Goal: Transaction & Acquisition: Book appointment/travel/reservation

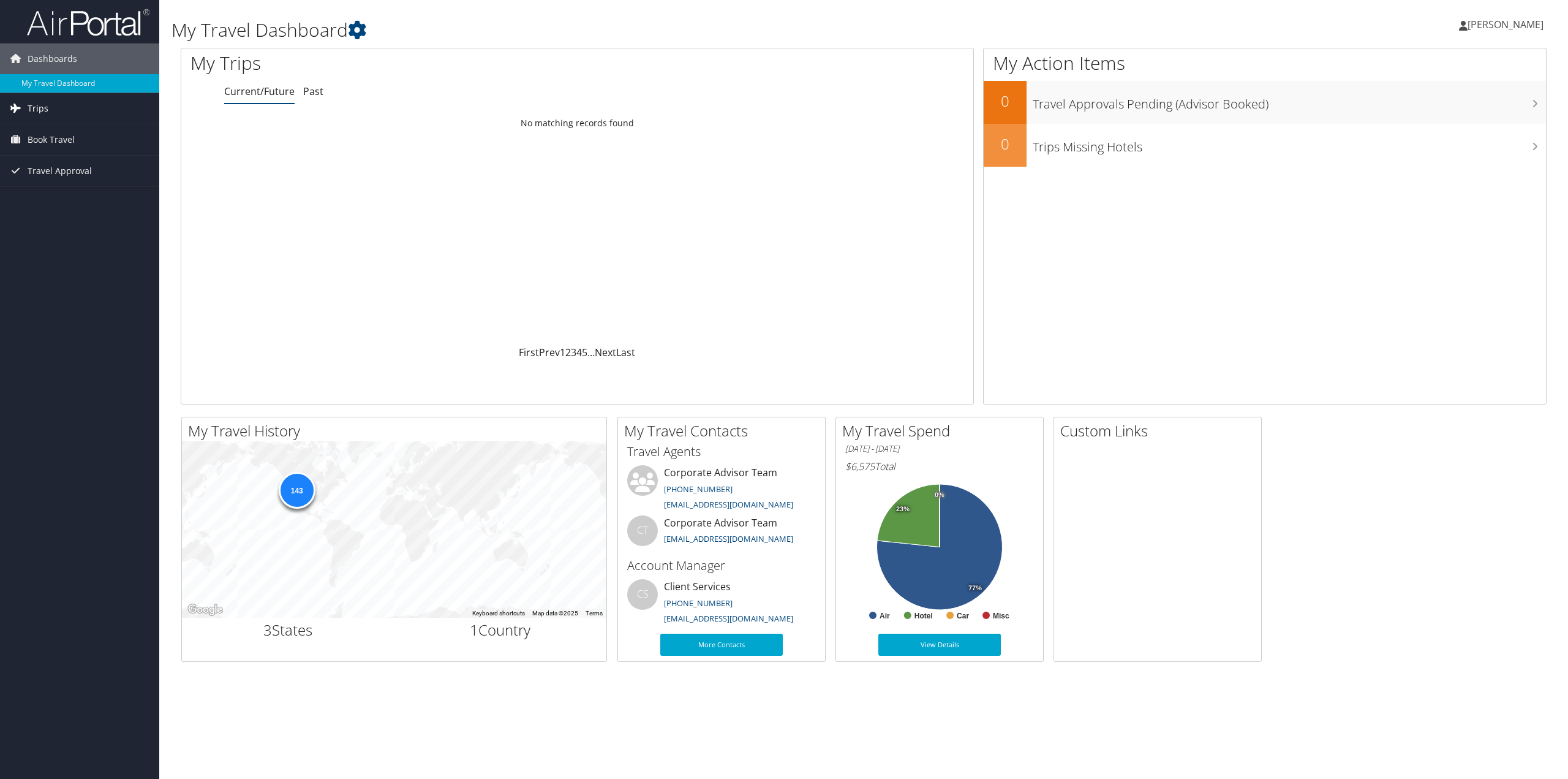
click at [48, 109] on link "Trips" at bounding box center [80, 109] width 159 height 31
click at [58, 200] on span "Book Travel" at bounding box center [51, 195] width 47 height 31
click at [96, 259] on link "Book/Manage Online Trips" at bounding box center [80, 256] width 159 height 19
